Goal: Find contact information: Find contact information

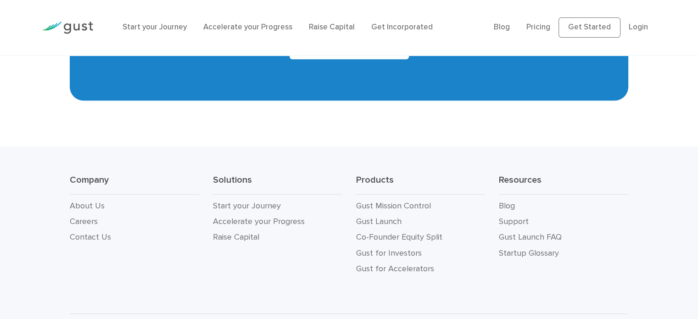
scroll to position [4233, 0]
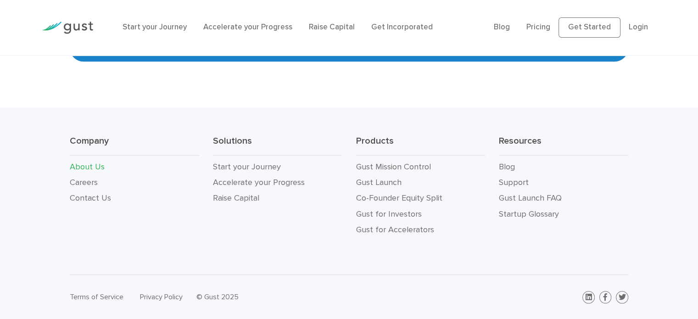
click at [81, 164] on link "About Us" at bounding box center [87, 167] width 35 height 10
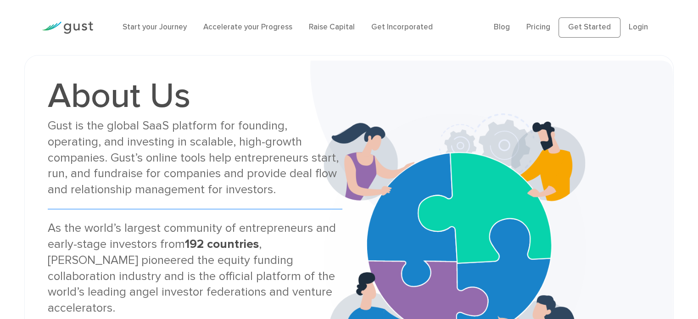
click at [82, 30] on img at bounding box center [67, 28] width 51 height 12
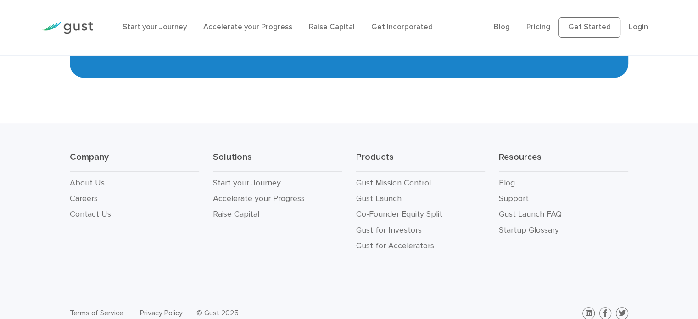
scroll to position [4225, 0]
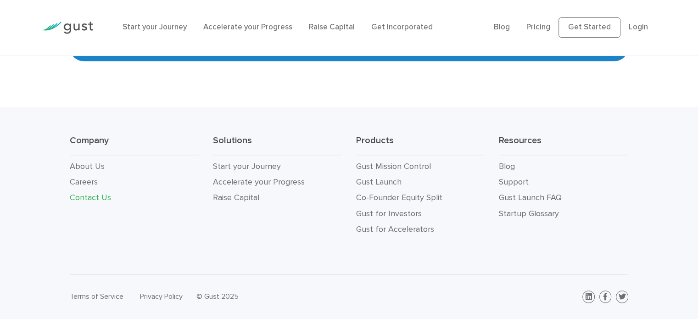
click at [98, 200] on link "Contact Us" at bounding box center [90, 198] width 41 height 10
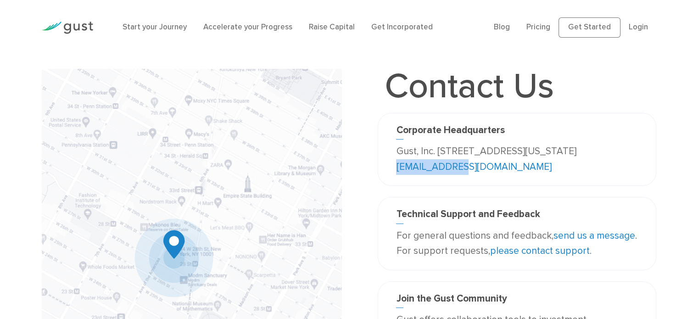
drag, startPoint x: 517, startPoint y: 167, endPoint x: 443, endPoint y: 168, distance: 73.9
click at [443, 168] on p "Gust, Inc. 188 Grand Street Second Floor New York, NY 10013 USA info@gust.com" at bounding box center [516, 159] width 241 height 31
copy link "info@gust.com"
click at [389, 137] on div "Corporate Headquarters Gust, Inc. 188 Grand Street Second Floor New York, NY 10…" at bounding box center [516, 149] width 255 height 50
click at [82, 32] on img at bounding box center [67, 28] width 51 height 12
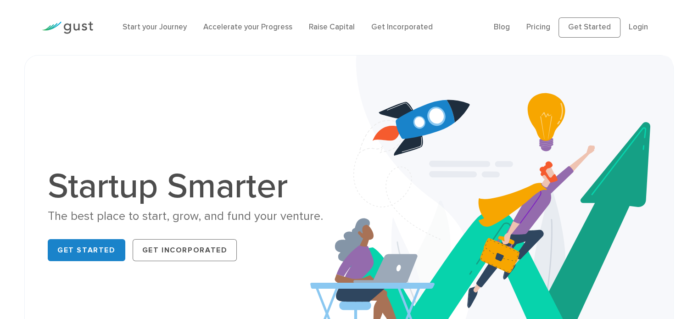
click at [254, 44] on div "Start your Journey Accelerate your Progress Raise Capital Get Incorporated Blog…" at bounding box center [349, 27] width 628 height 55
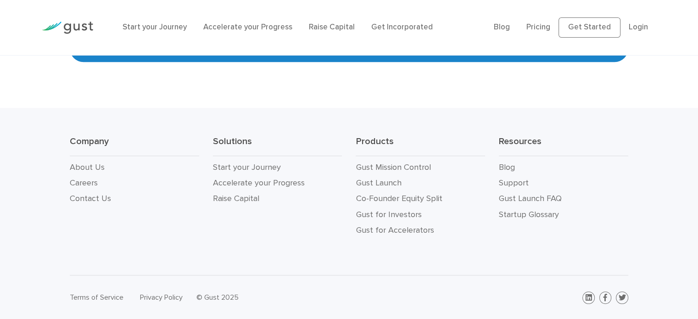
scroll to position [4225, 0]
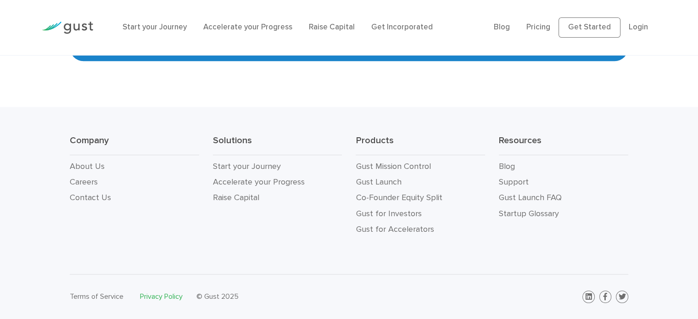
click at [154, 299] on link "Privacy Policy" at bounding box center [161, 296] width 43 height 9
